Goal: Transaction & Acquisition: Purchase product/service

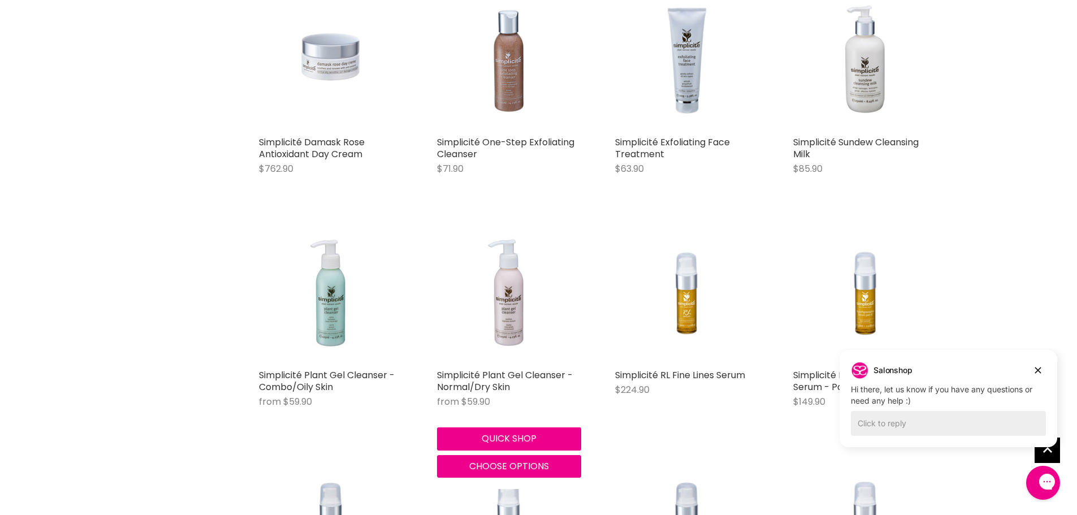
scroll to position [1979, 0]
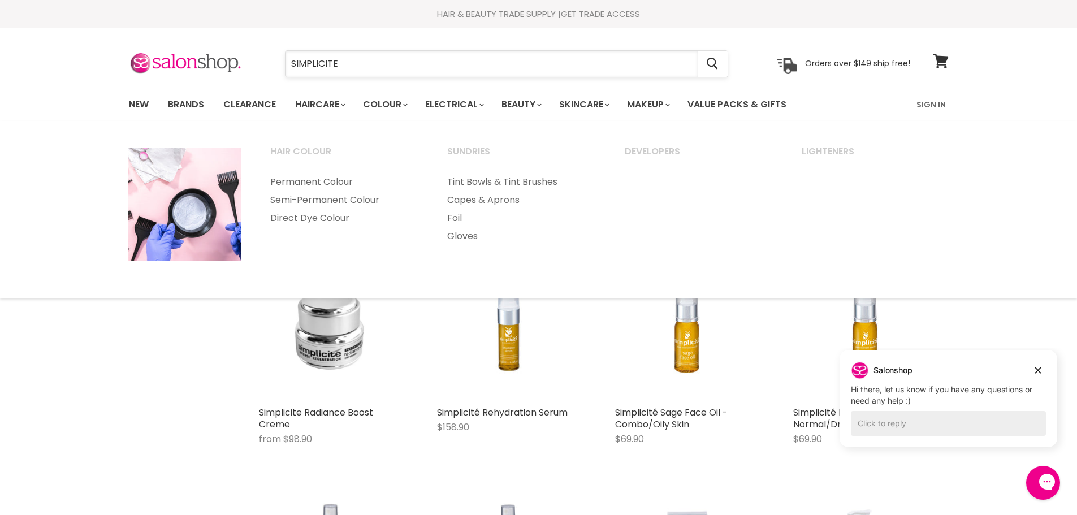
click at [354, 63] on input "SIMPLICITE" at bounding box center [491, 64] width 412 height 26
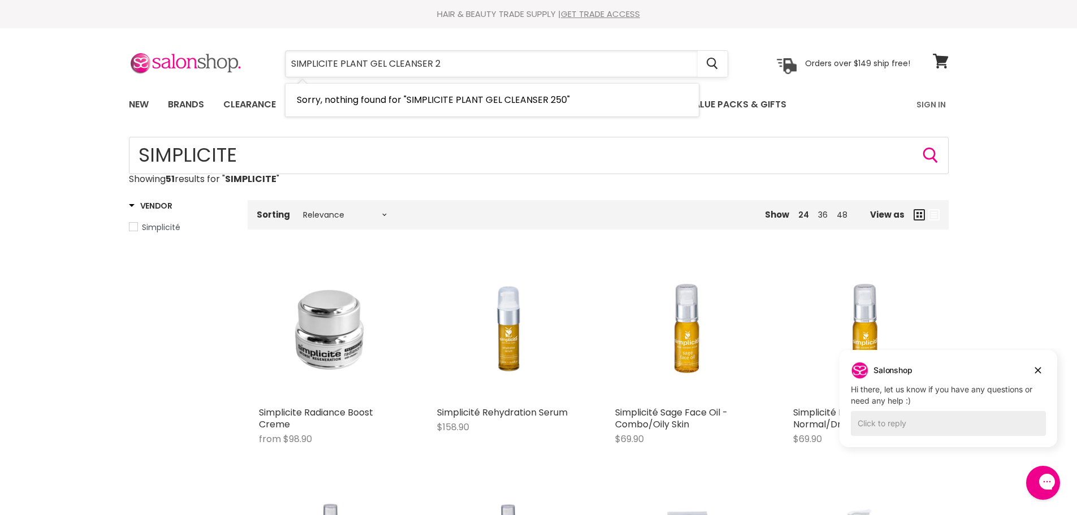
type input "SIMPLICITE PLANT GEL CLEANSER"
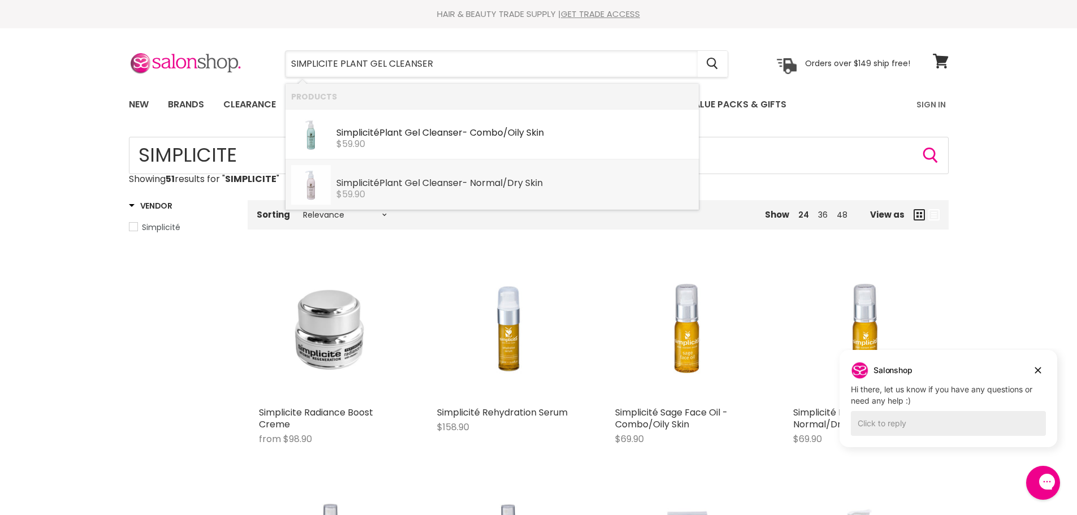
click at [361, 187] on div "Simplicité Plant Gel Cleanser - Normal/Dry Skin" at bounding box center [514, 184] width 357 height 12
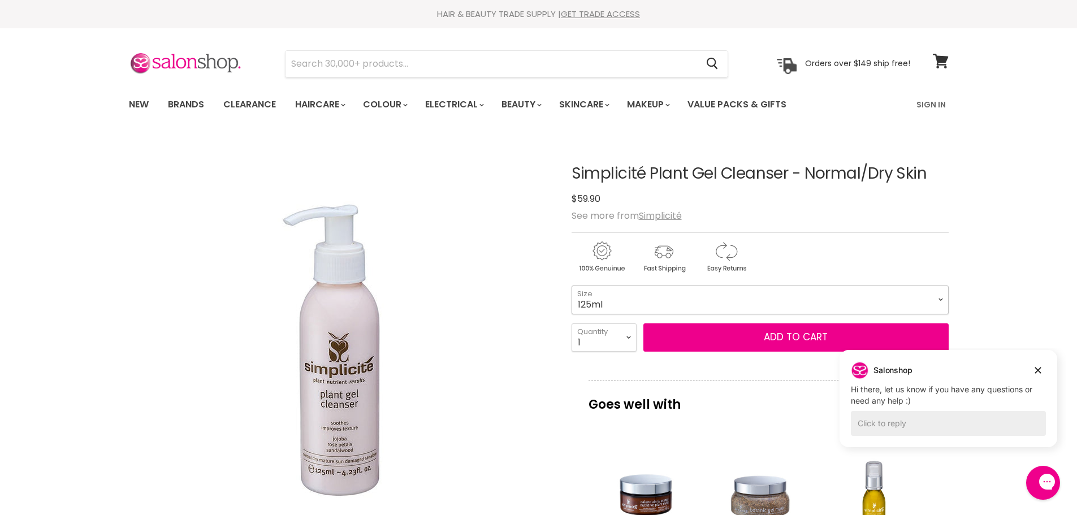
click at [940, 300] on select "125ml 250ml" at bounding box center [760, 299] width 377 height 28
click at [572, 285] on select "125ml 250ml" at bounding box center [760, 299] width 377 height 28
select select "250ml"
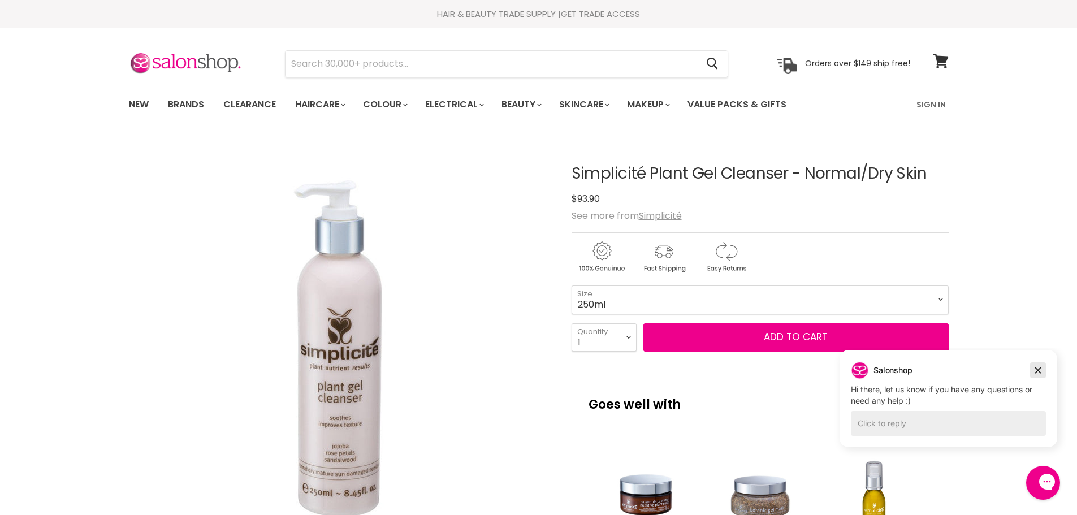
drag, startPoint x: 1036, startPoint y: 371, endPoint x: 1850, endPoint y: 721, distance: 886.1
click at [1036, 371] on icon "Dismiss campaign" at bounding box center [1037, 371] width 11 height 14
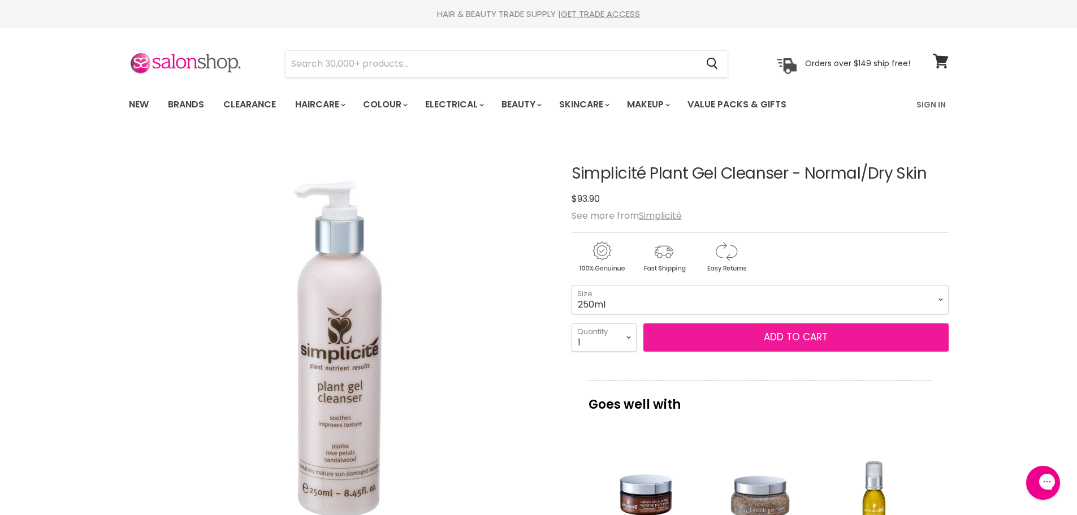
click at [725, 333] on button "Add to cart" at bounding box center [795, 337] width 305 height 28
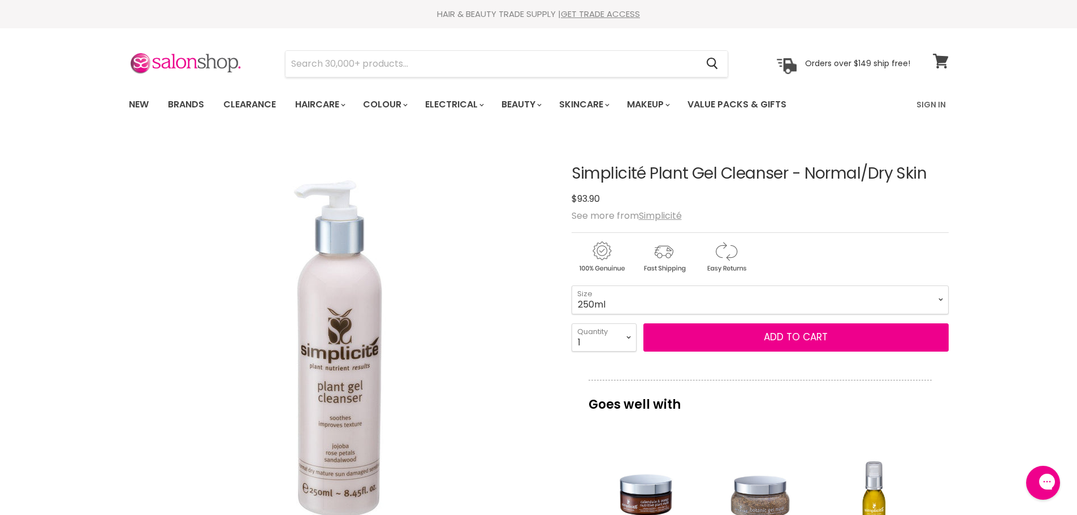
click at [941, 57] on icon at bounding box center [940, 61] width 15 height 15
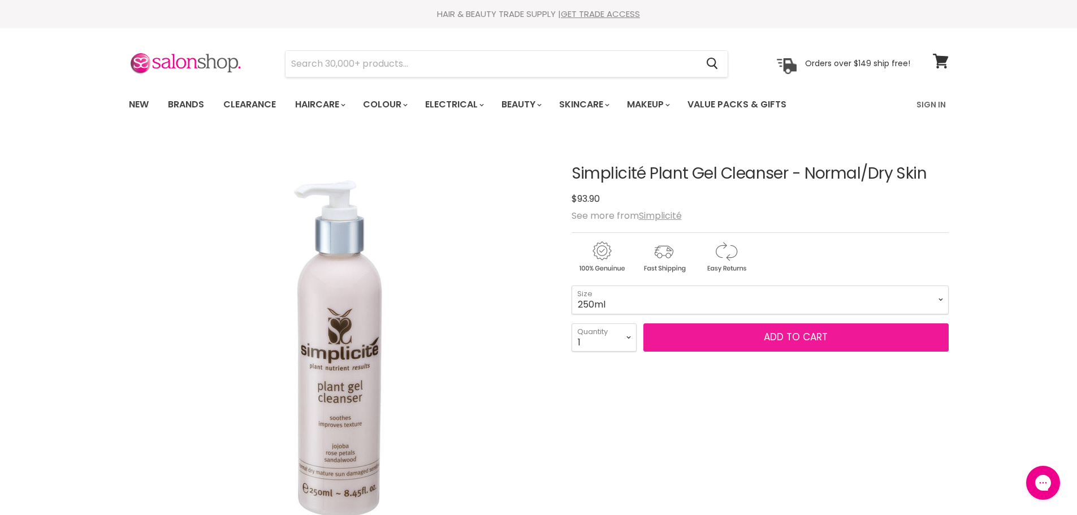
click at [728, 339] on button "Add to cart" at bounding box center [795, 337] width 305 height 28
